Goal: Information Seeking & Learning: Learn about a topic

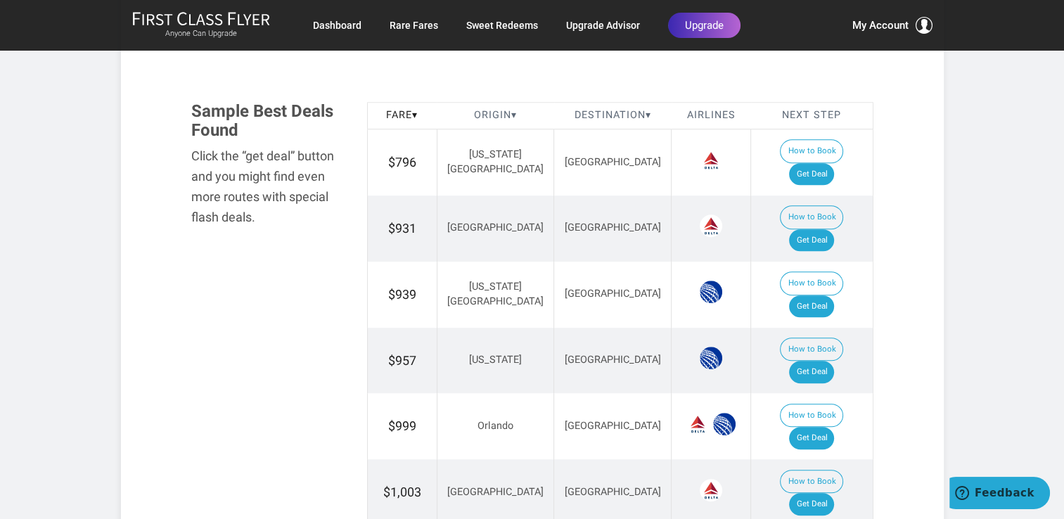
scroll to position [799, 0]
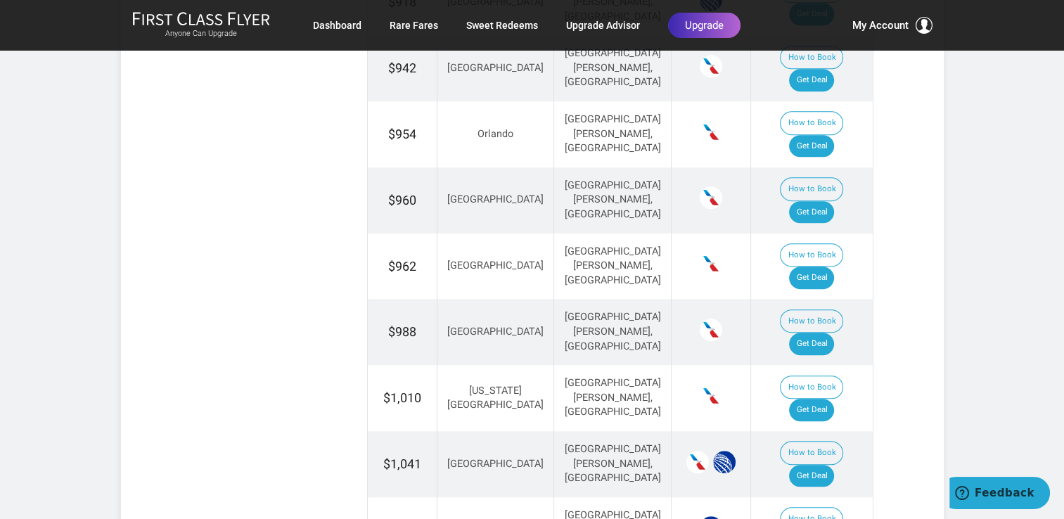
scroll to position [686, 0]
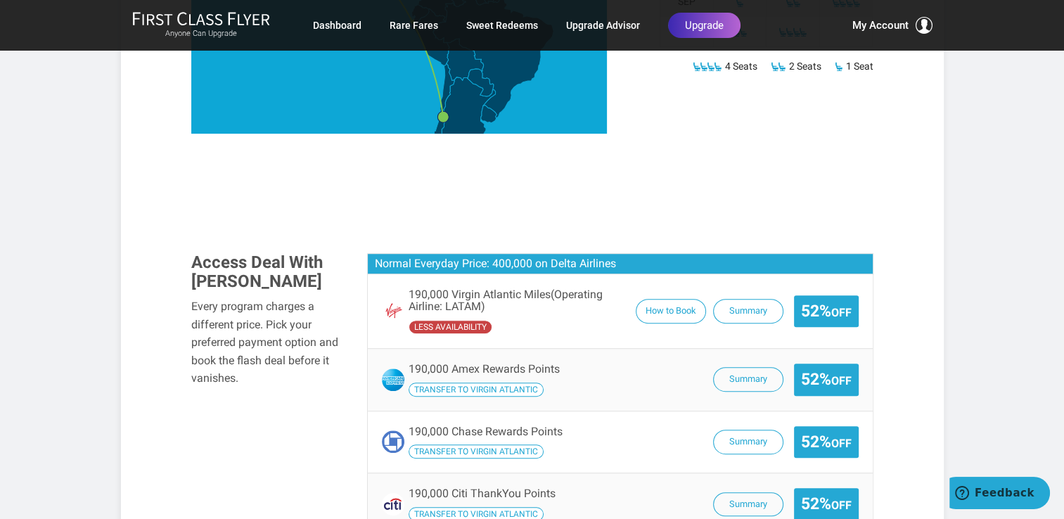
scroll to position [266, 0]
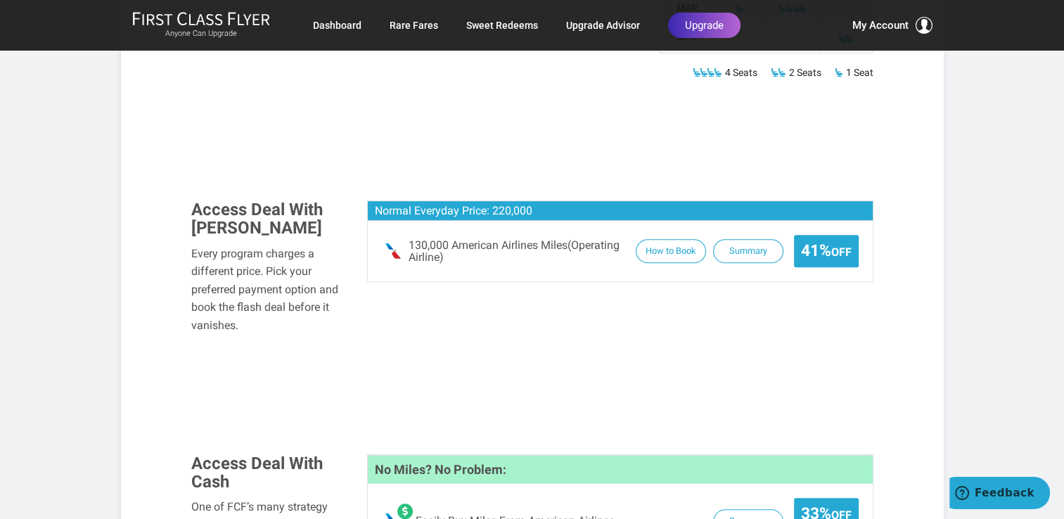
scroll to position [453, 0]
